Goal: Information Seeking & Learning: Learn about a topic

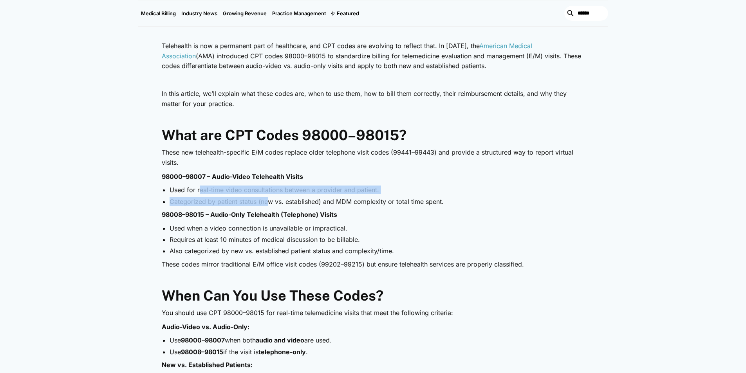
drag, startPoint x: 199, startPoint y: 185, endPoint x: 263, endPoint y: 188, distance: 64.3
click at [263, 188] on ul "Used for real-time video consultations between a provider and patient. Categori…" at bounding box center [373, 196] width 423 height 20
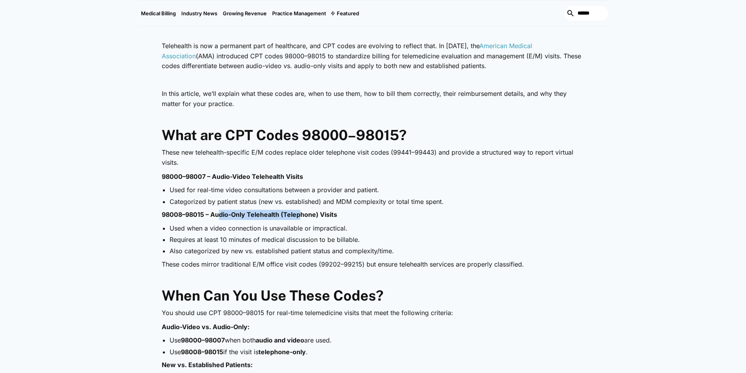
drag, startPoint x: 214, startPoint y: 206, endPoint x: 292, endPoint y: 210, distance: 78.1
click at [292, 210] on p "98008–98015 – Audio-Only Telehealth (Telephone) Visits" at bounding box center [373, 215] width 423 height 10
drag, startPoint x: 282, startPoint y: 179, endPoint x: 300, endPoint y: 179, distance: 17.2
click at [300, 186] on li "Used for real-time video consultations between a provider and patient." at bounding box center [377, 190] width 415 height 9
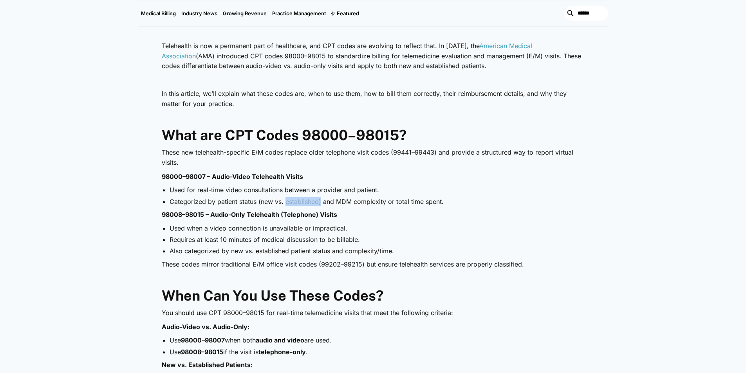
click at [310, 197] on li "Categorized by patient status (new vs. established) and MDM complexity or total…" at bounding box center [377, 201] width 415 height 9
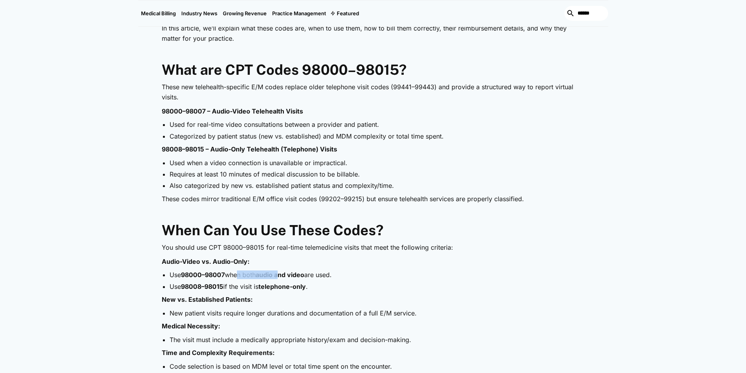
drag, startPoint x: 229, startPoint y: 267, endPoint x: 226, endPoint y: 275, distance: 8.8
click at [273, 271] on li "Use 98000–98007 when both audio and video are used." at bounding box center [377, 275] width 415 height 9
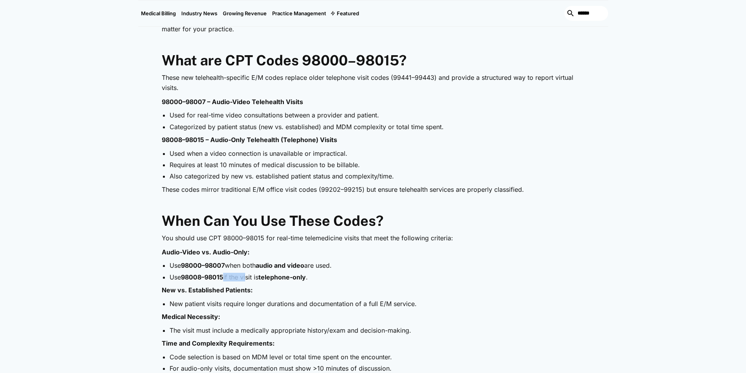
drag, startPoint x: 219, startPoint y: 274, endPoint x: 248, endPoint y: 277, distance: 28.3
click at [248, 277] on li "Use 98008–98015 if the visit is telephone-only ." at bounding box center [377, 277] width 415 height 9
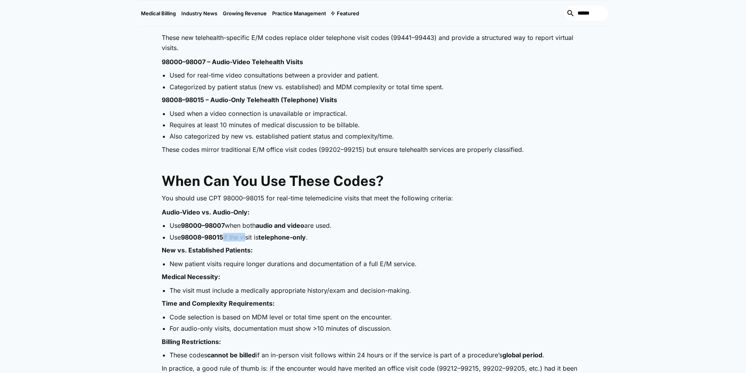
scroll to position [532, 0]
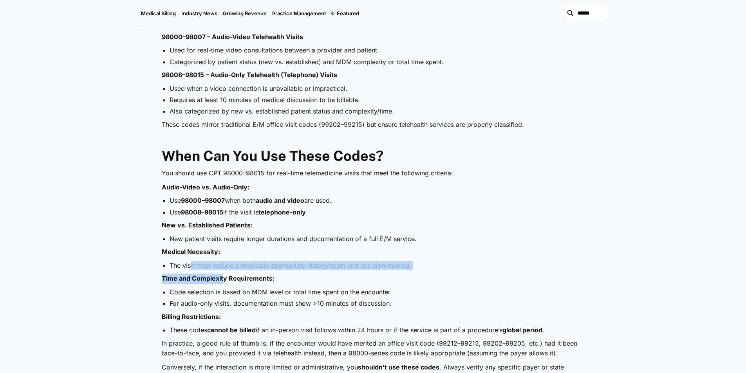
drag, startPoint x: 190, startPoint y: 268, endPoint x: 222, endPoint y: 273, distance: 32.1
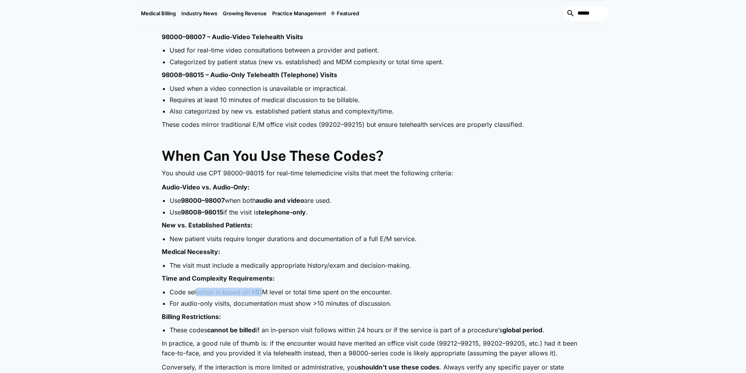
drag, startPoint x: 202, startPoint y: 294, endPoint x: 221, endPoint y: 297, distance: 18.7
click at [243, 297] on li "Code selection is based on MDM level or total time spent on the encounter." at bounding box center [377, 292] width 415 height 9
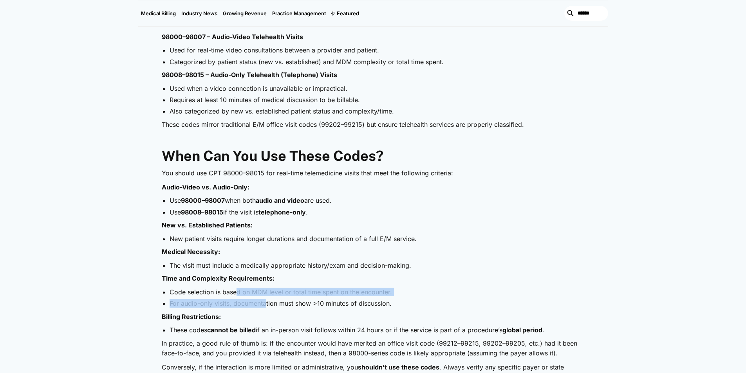
drag, startPoint x: 237, startPoint y: 296, endPoint x: 266, endPoint y: 301, distance: 29.4
click at [266, 301] on ul "Code selection is based on MDM level or total time spent on the encounter. For …" at bounding box center [373, 298] width 423 height 20
click at [241, 307] on li "For audio-only visits, documentation must show >10 minutes of discussion." at bounding box center [377, 303] width 415 height 9
click at [351, 305] on li "For audio-only visits, documentation must show >10 minutes of discussion." at bounding box center [377, 303] width 415 height 9
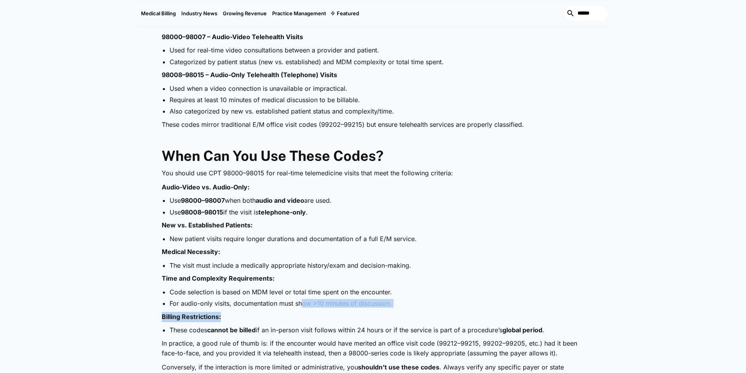
drag, startPoint x: 303, startPoint y: 301, endPoint x: 331, endPoint y: 295, distance: 28.5
click at [342, 297] on li "Code selection is based on MDM level or total time spent on the encounter." at bounding box center [377, 292] width 415 height 9
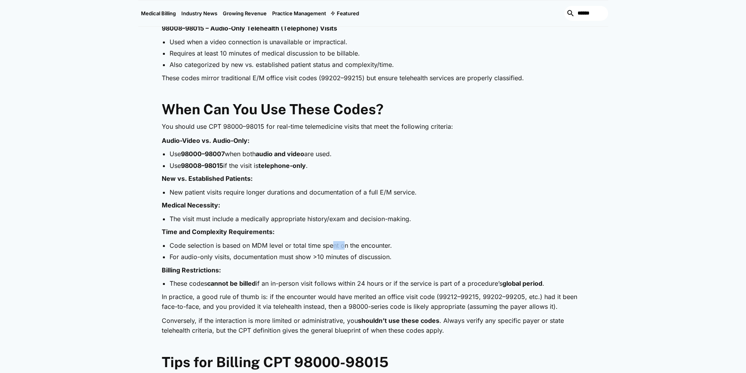
scroll to position [597, 0]
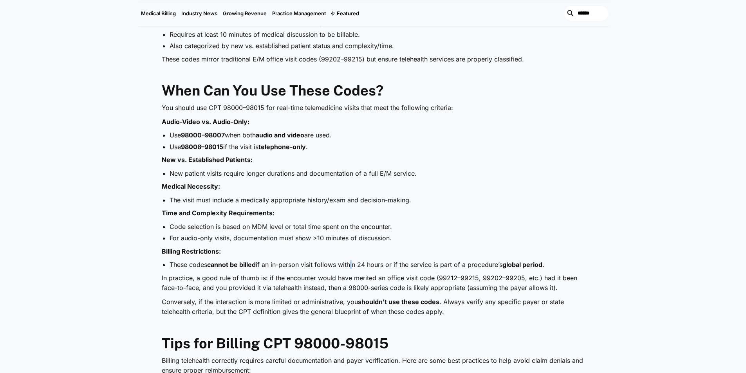
drag, startPoint x: 353, startPoint y: 268, endPoint x: 359, endPoint y: 268, distance: 6.7
drag, startPoint x: 359, startPoint y: 268, endPoint x: 380, endPoint y: 308, distance: 44.5
click at [380, 308] on p "Conversely, if the interaction is more limited or administrative, you shouldn’t…" at bounding box center [373, 307] width 423 height 20
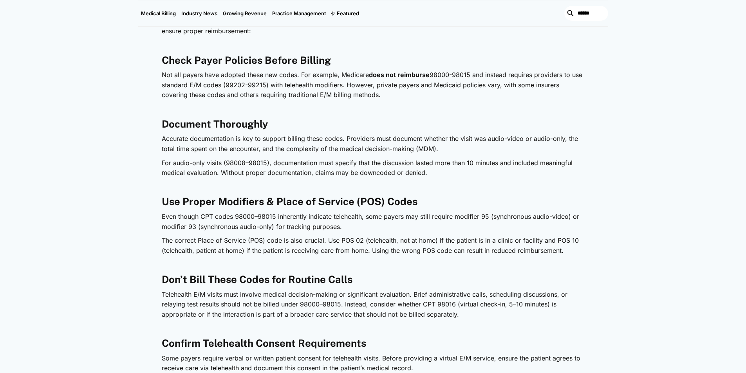
scroll to position [989, 0]
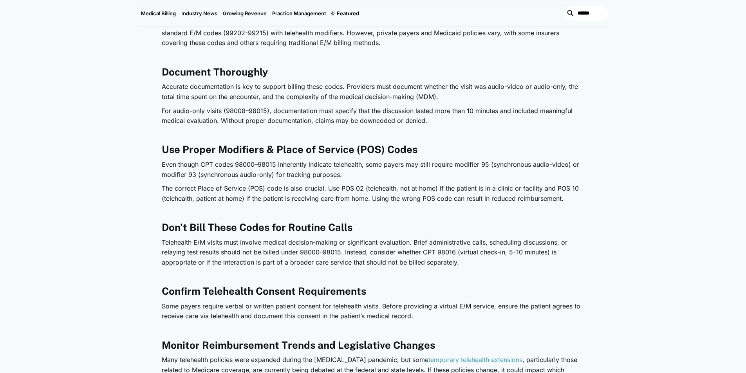
click at [653, 189] on div "Medical Billing [DATE] CPT 98000–98015: How to Bill and Get Reimbursed for Tele…" at bounding box center [373, 97] width 746 height 2016
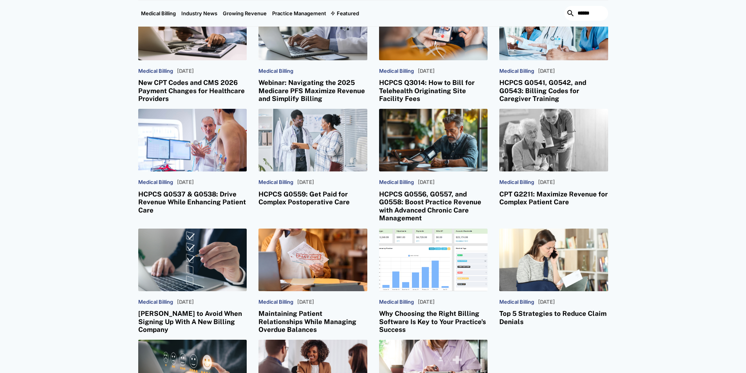
click at [549, 181] on div "Medical Billing [DATE] CPT G2211: Maximize Revenue for Complex Patient Care" at bounding box center [554, 191] width 109 height 31
click at [552, 137] on div at bounding box center [554, 140] width 109 height 63
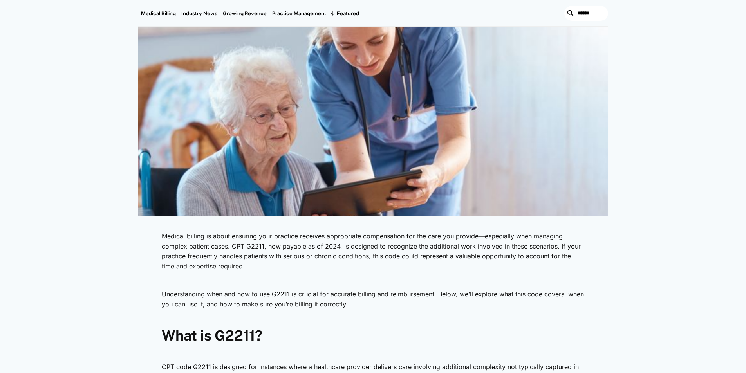
scroll to position [261, 0]
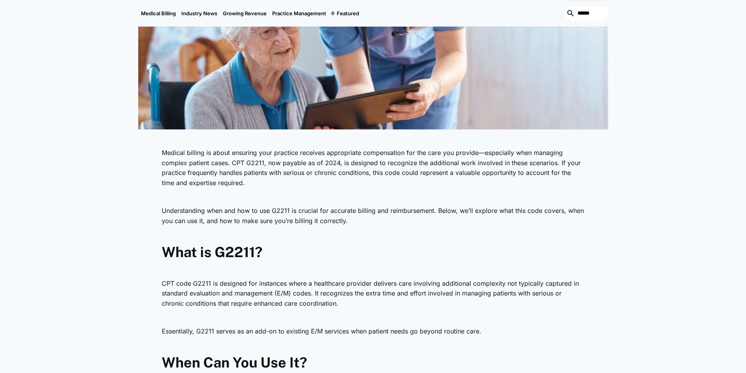
click at [626, 253] on div "Medical Billing January 13, 2025 CPT G2211: Maximize Revenue for Complex Patien…" at bounding box center [373, 343] width 746 height 1053
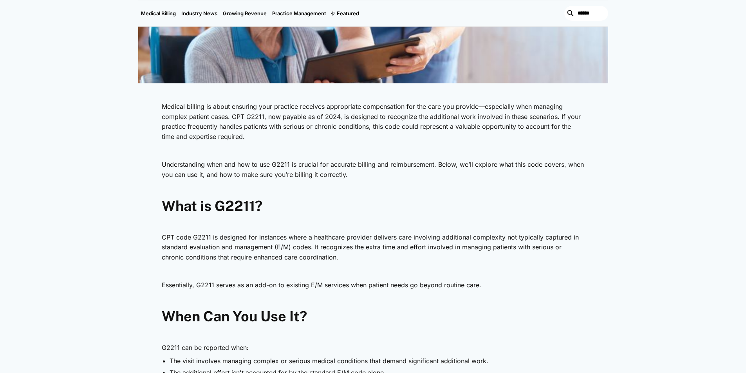
scroll to position [326, 0]
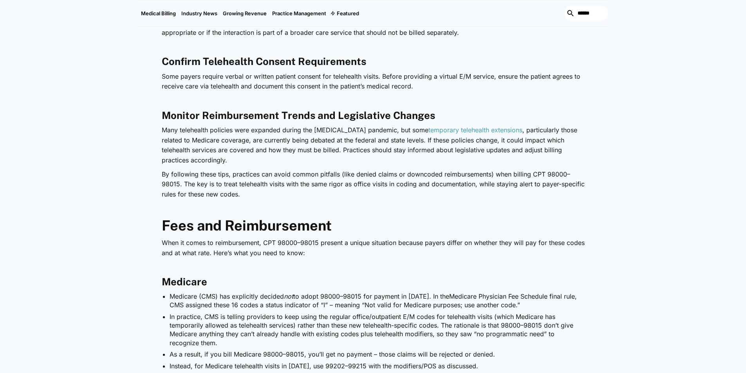
scroll to position [1136, 0]
